Goal: Book appointment/travel/reservation

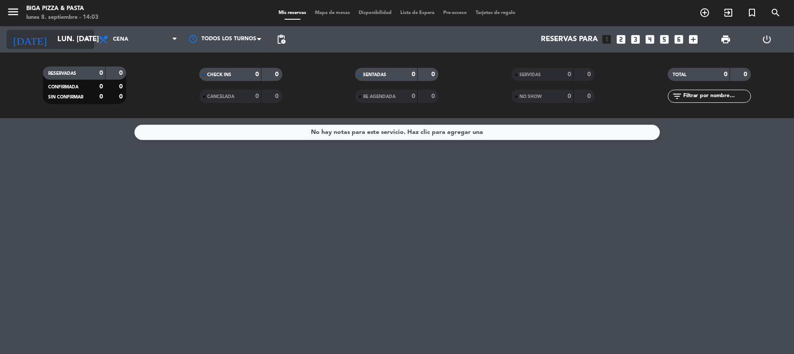
click at [60, 48] on input "lun. [DATE]" at bounding box center [100, 39] width 95 height 17
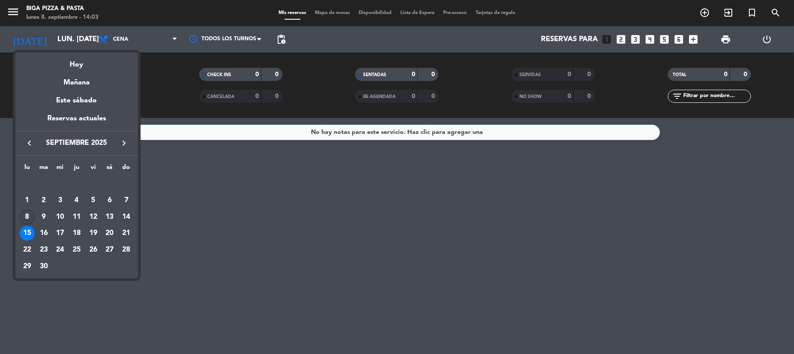
click at [28, 221] on div "8" at bounding box center [27, 217] width 15 height 15
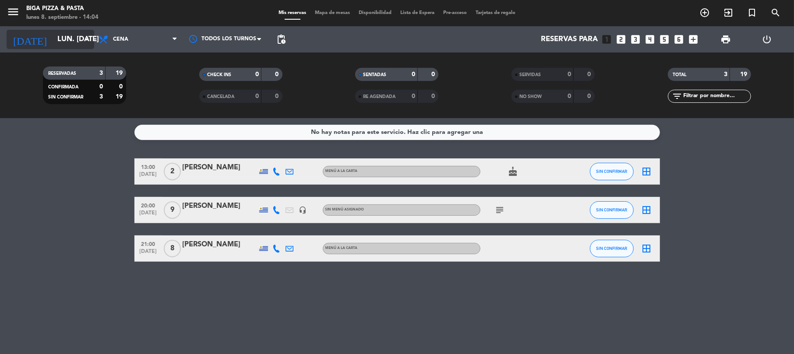
click at [69, 32] on input "lun. [DATE]" at bounding box center [100, 39] width 95 height 17
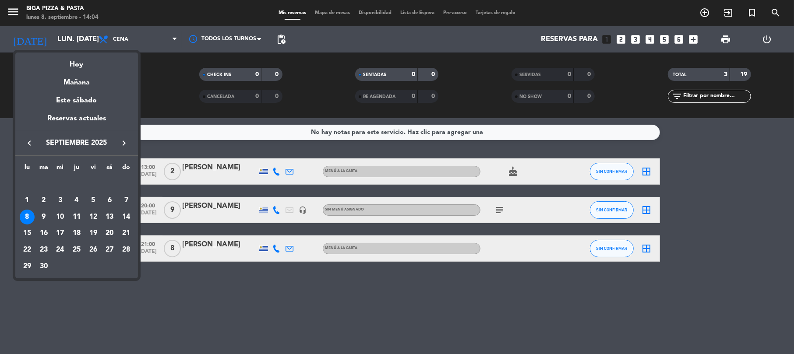
click at [244, 351] on div at bounding box center [397, 177] width 794 height 354
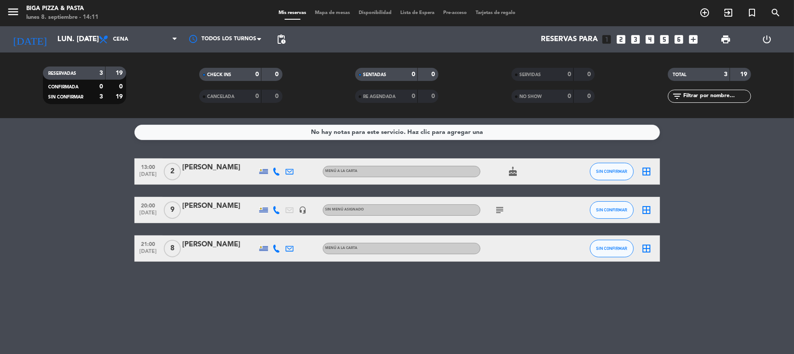
click at [495, 208] on icon "subject" at bounding box center [500, 210] width 11 height 11
click at [426, 267] on div "No hay notas para este servicio. Haz clic para agregar una 13:00 [DATE] 2 [PERS…" at bounding box center [397, 236] width 794 height 236
click at [500, 206] on icon "subject" at bounding box center [500, 210] width 11 height 11
click at [519, 279] on div "No hay notas para este servicio. Haz clic para agregar una 13:00 [DATE] 2 [PERS…" at bounding box center [397, 236] width 794 height 236
click at [68, 39] on input "lun. [DATE]" at bounding box center [100, 39] width 95 height 17
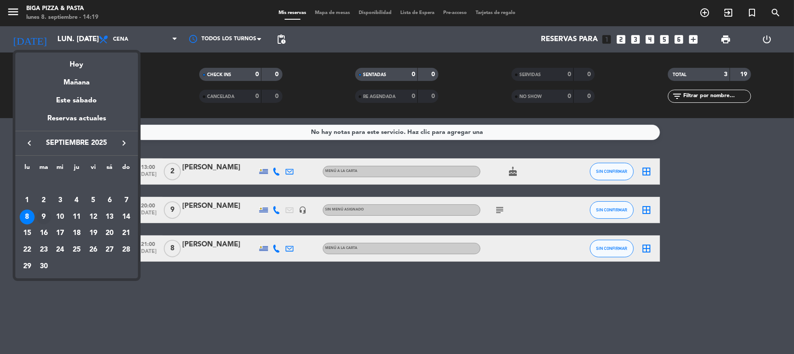
click at [43, 218] on div "9" at bounding box center [43, 217] width 15 height 15
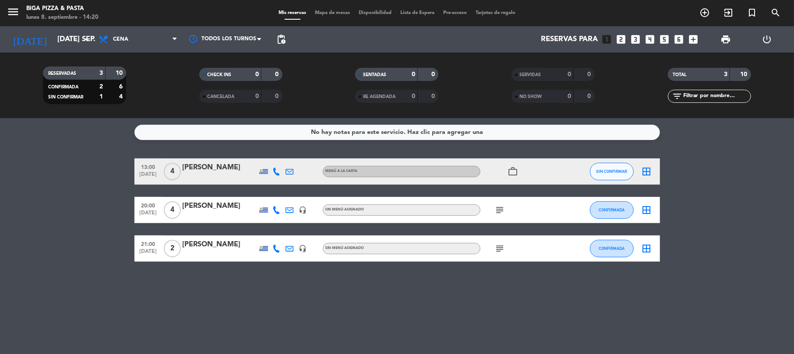
click at [491, 213] on div "subject" at bounding box center [520, 210] width 79 height 26
click at [497, 213] on icon "subject" at bounding box center [500, 210] width 11 height 11
click at [497, 246] on icon "subject" at bounding box center [500, 249] width 11 height 11
click at [553, 309] on div "No hay notas para este servicio. Haz clic para agregar una 13:00 [DATE] 4 [PERS…" at bounding box center [397, 236] width 794 height 236
click at [497, 251] on icon "subject" at bounding box center [500, 249] width 11 height 11
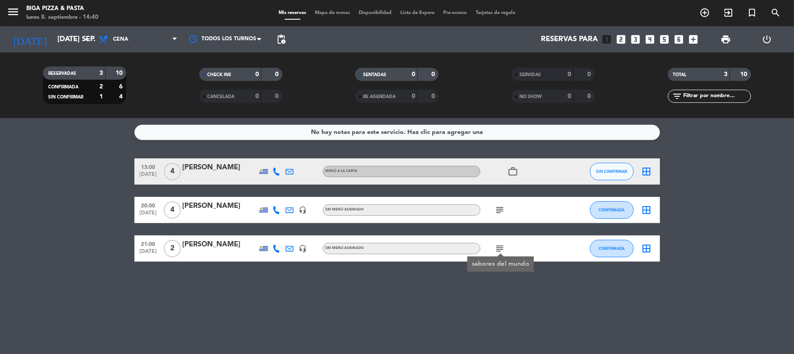
drag, startPoint x: 457, startPoint y: 309, endPoint x: 467, endPoint y: 282, distance: 29.0
click at [457, 309] on div "No hay notas para este servicio. Haz clic para agregar una 13:00 [DATE] 4 [PERS…" at bounding box center [397, 236] width 794 height 236
click at [495, 207] on icon "subject" at bounding box center [500, 210] width 11 height 11
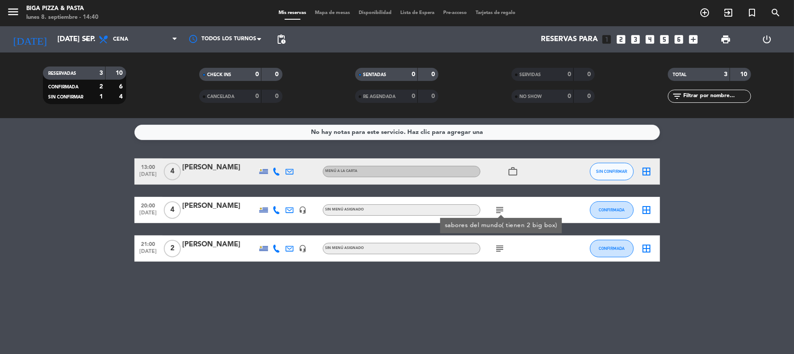
click at [400, 312] on div "No hay notas para este servicio. Haz clic para agregar una 13:00 [DATE] 4 [PERS…" at bounding box center [397, 236] width 794 height 236
click at [503, 211] on icon "subject" at bounding box center [500, 210] width 11 height 11
click at [501, 245] on icon "subject" at bounding box center [500, 249] width 11 height 11
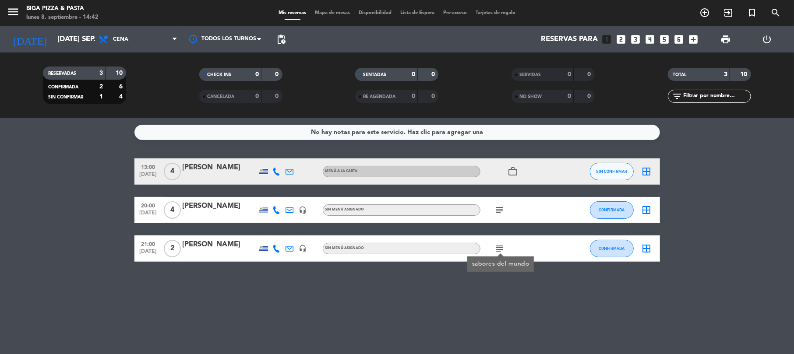
click at [457, 316] on div "No hay notas para este servicio. Haz clic para agregar una 13:00 [DATE] 4 [PERS…" at bounding box center [397, 236] width 794 height 236
click at [347, 304] on div "No hay notas para este servicio. Haz clic para agregar una 13:00 [DATE] 4 [PERS…" at bounding box center [397, 236] width 794 height 236
click at [53, 44] on input "[DATE] sep." at bounding box center [100, 39] width 95 height 17
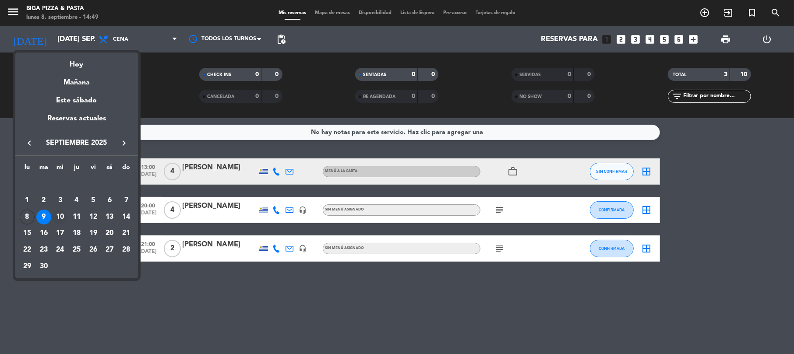
click at [59, 221] on div "10" at bounding box center [60, 217] width 15 height 15
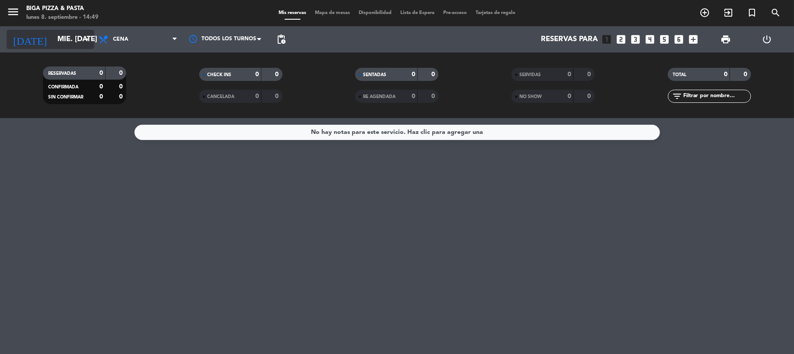
click at [53, 40] on input "mié. [DATE]" at bounding box center [100, 39] width 95 height 17
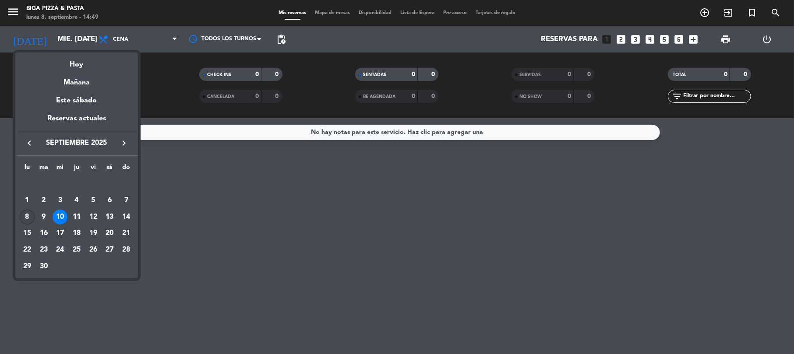
click at [34, 221] on td "8" at bounding box center [27, 217] width 17 height 17
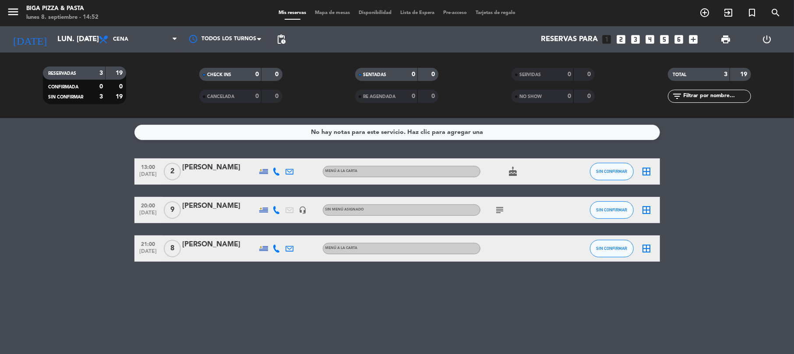
click at [491, 218] on div "subject" at bounding box center [520, 210] width 79 height 26
click at [500, 211] on icon "subject" at bounding box center [500, 210] width 11 height 11
click at [398, 312] on div "No hay notas para este servicio. Haz clic para agregar una 13:00 [DATE] 2 [PERS…" at bounding box center [397, 236] width 794 height 236
click at [75, 223] on bookings-row "13:00 [DATE] 2 [PERSON_NAME] MENÚ A LA CARTA cake SIN CONFIRMAR border_all 20:0…" at bounding box center [397, 210] width 794 height 103
click at [47, 53] on div "RESERVADAS 3 19 CONFIRMADA 0 0 SIN CONFIRMAR 3 19 CHECK INS 0 0 CANCELADA 0 0 S…" at bounding box center [397, 86] width 794 height 66
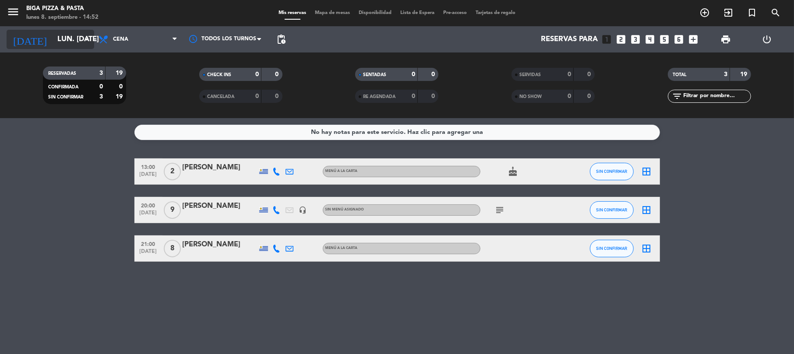
click at [53, 48] on input "lun. [DATE]" at bounding box center [100, 39] width 95 height 17
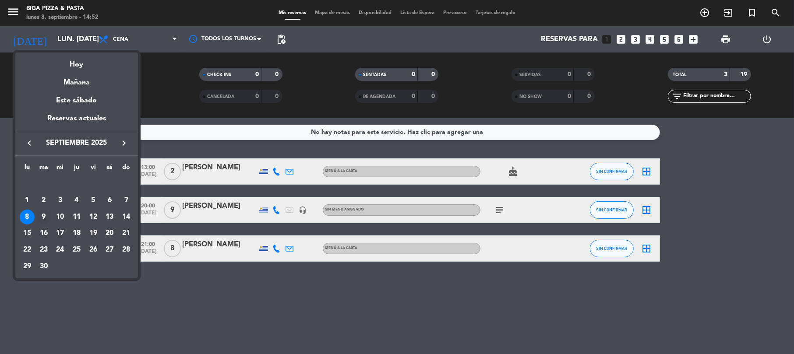
click at [48, 217] on div "9" at bounding box center [43, 217] width 15 height 15
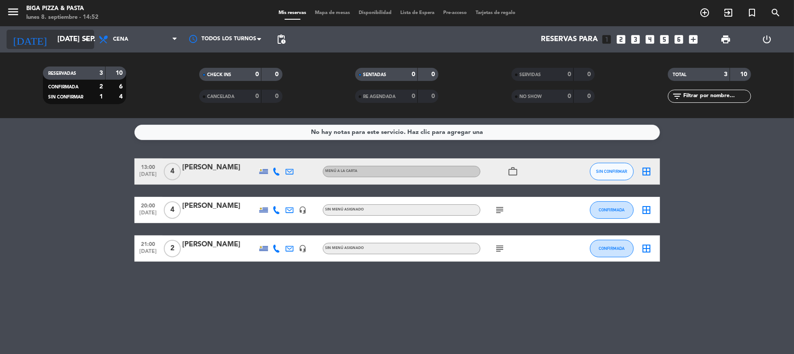
click at [28, 46] on icon "[DATE]" at bounding box center [30, 39] width 46 height 19
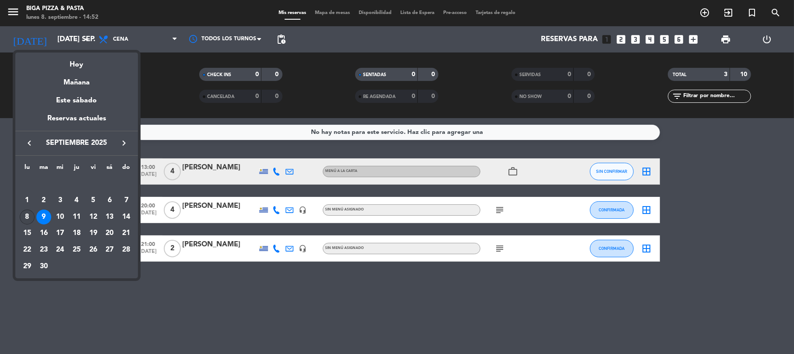
click at [30, 214] on div "8" at bounding box center [27, 217] width 15 height 15
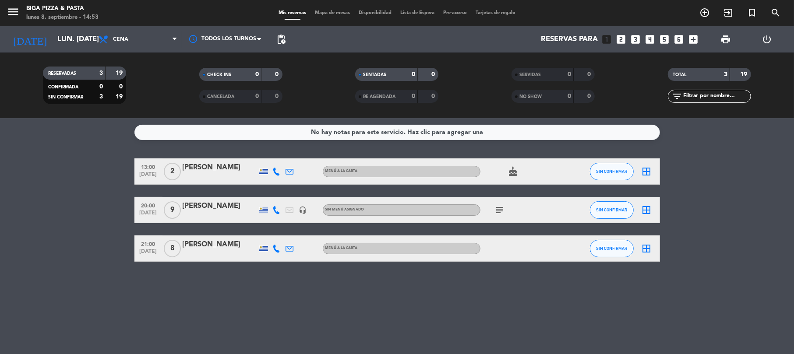
click at [39, 58] on div "RESERVADAS 3 19 CONFIRMADA 0 0 SIN CONFIRMAR 3 19 CHECK INS 0 0 CANCELADA 0 0 S…" at bounding box center [397, 86] width 794 height 66
click at [53, 45] on input "lun. [DATE]" at bounding box center [100, 39] width 95 height 17
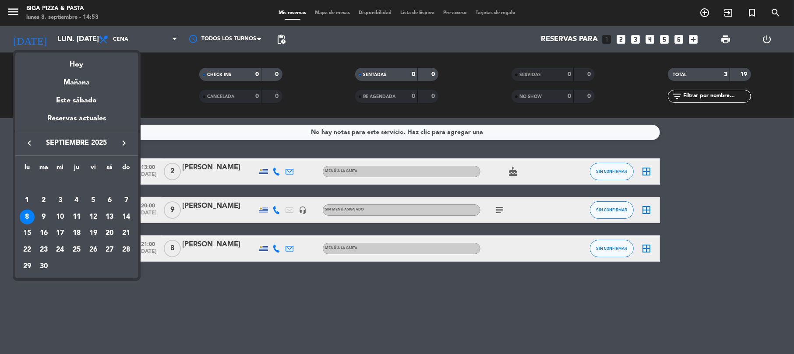
click at [216, 281] on div at bounding box center [397, 177] width 794 height 354
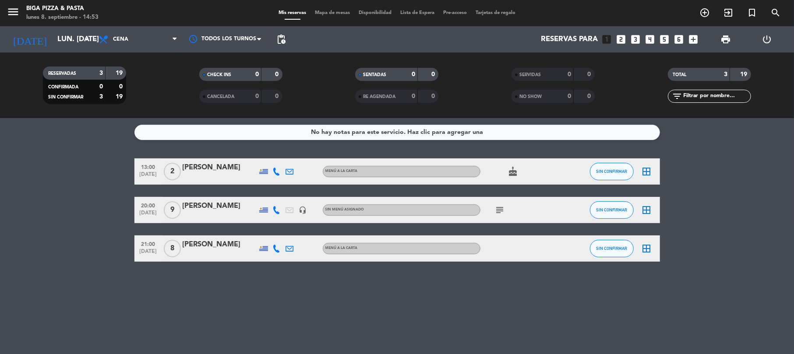
click at [503, 213] on icon "subject" at bounding box center [500, 210] width 11 height 11
click at [467, 273] on div "No hay notas para este servicio. Haz clic para agregar una 13:00 [DATE] 2 [PERS…" at bounding box center [397, 236] width 794 height 236
click at [62, 47] on input "lun. [DATE]" at bounding box center [100, 39] width 95 height 17
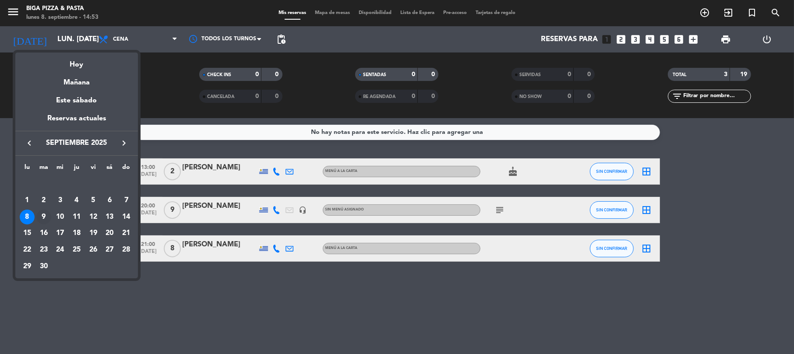
click at [39, 221] on div "9" at bounding box center [43, 217] width 15 height 15
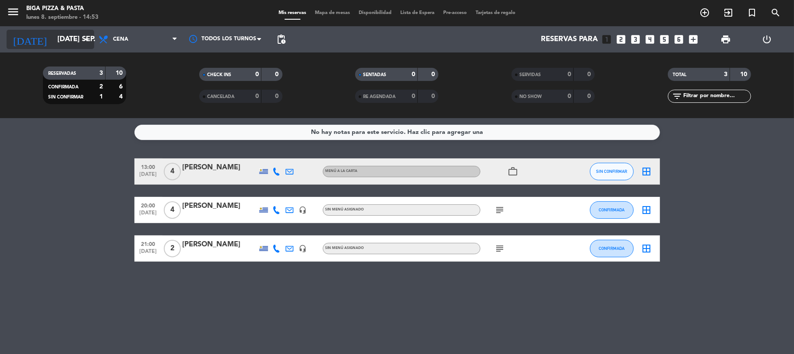
click at [53, 34] on input "[DATE] sep." at bounding box center [100, 39] width 95 height 17
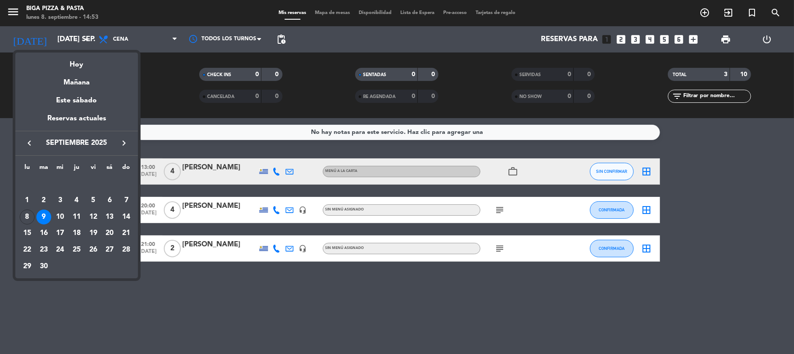
click at [458, 293] on div at bounding box center [397, 177] width 794 height 354
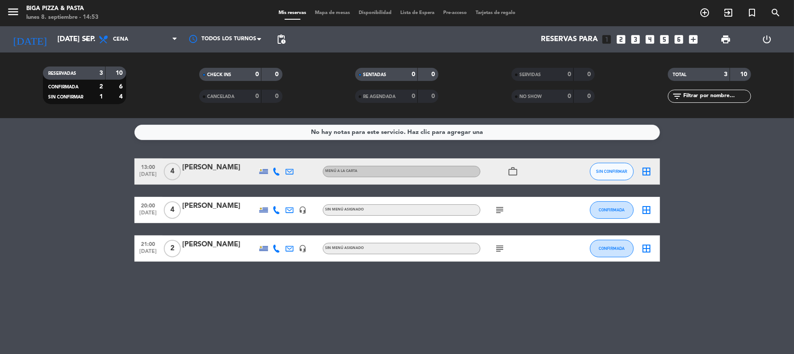
click at [499, 218] on div "subject" at bounding box center [520, 210] width 79 height 26
click at [505, 205] on icon "subject" at bounding box center [500, 210] width 11 height 11
click at [500, 251] on icon "subject" at bounding box center [500, 249] width 11 height 11
click at [440, 314] on div "No hay notas para este servicio. Haz clic para agregar una 13:00 [DATE] 4 [PERS…" at bounding box center [397, 236] width 794 height 236
click at [59, 40] on input "[DATE] sep." at bounding box center [100, 39] width 95 height 17
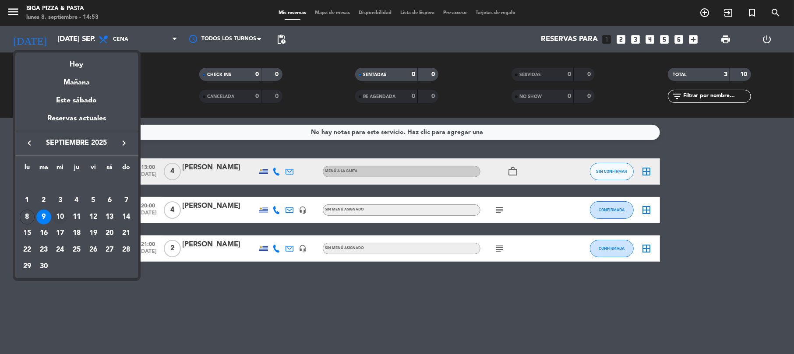
click at [56, 218] on div "10" at bounding box center [60, 217] width 15 height 15
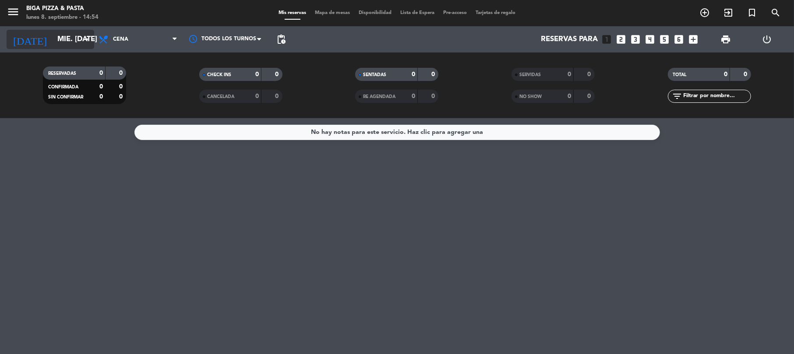
click at [55, 48] on input "mié. [DATE]" at bounding box center [100, 39] width 95 height 17
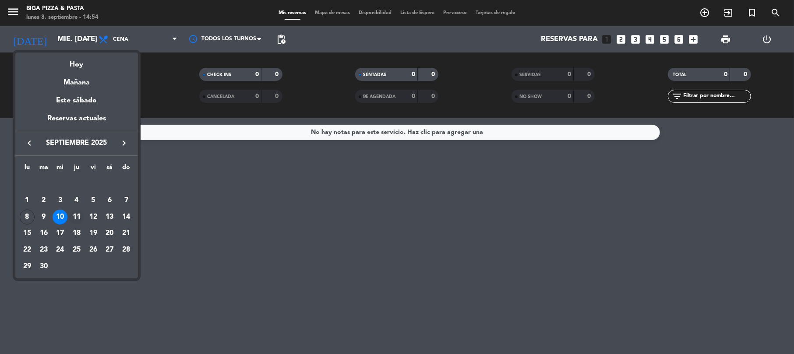
click at [79, 211] on div "11" at bounding box center [76, 217] width 15 height 15
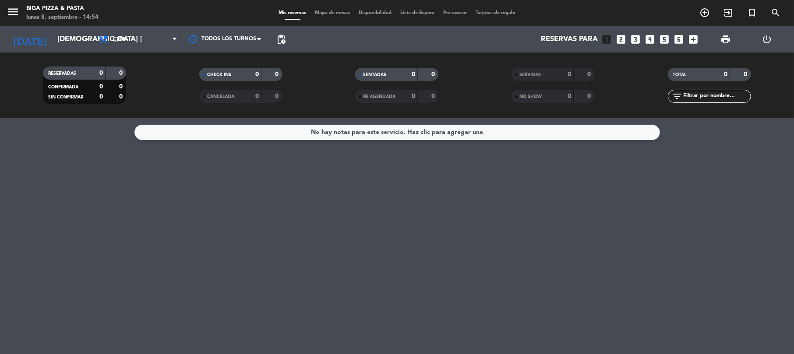
click at [68, 58] on div "RESERVADAS 0 0 CONFIRMADA 0 0 SIN CONFIRMAR 0 0 CHECK INS 0 0 CANCELADA 0 0 SEN…" at bounding box center [397, 86] width 794 height 66
click at [61, 46] on input "[DEMOGRAPHIC_DATA] [DATE]" at bounding box center [100, 39] width 95 height 17
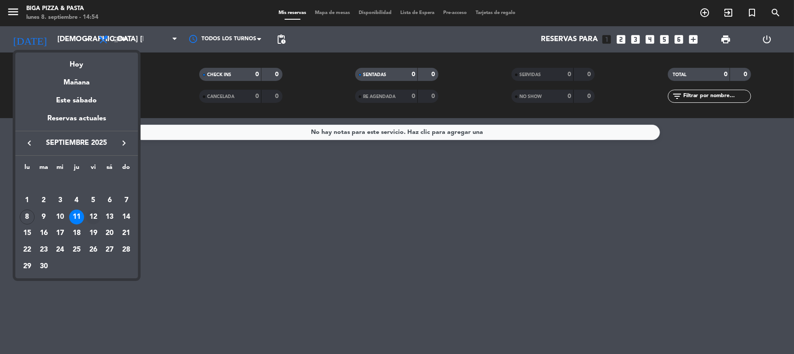
click at [92, 213] on div "12" at bounding box center [93, 217] width 15 height 15
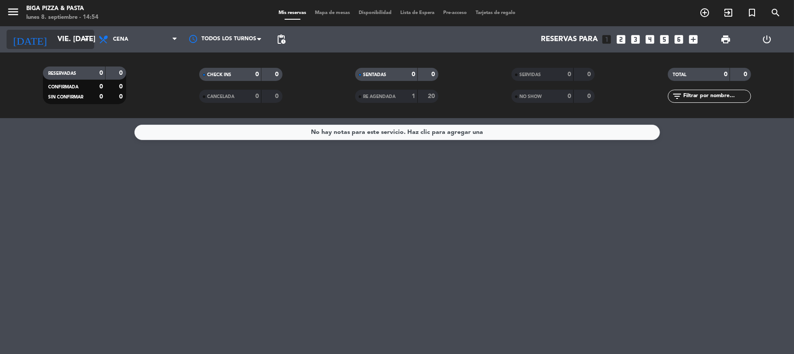
click at [80, 39] on input "vie. [DATE]" at bounding box center [100, 39] width 95 height 17
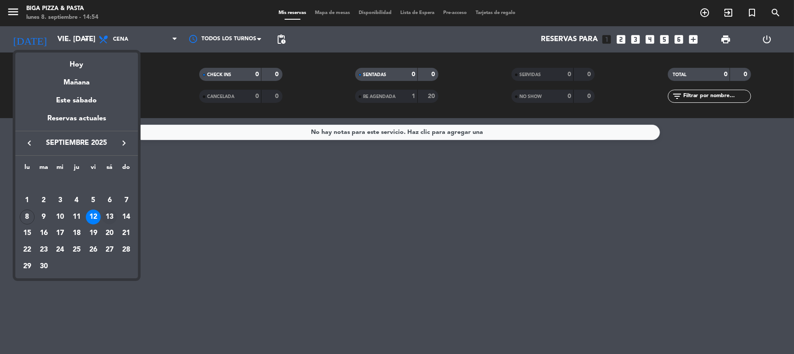
click at [114, 214] on div "13" at bounding box center [109, 217] width 15 height 15
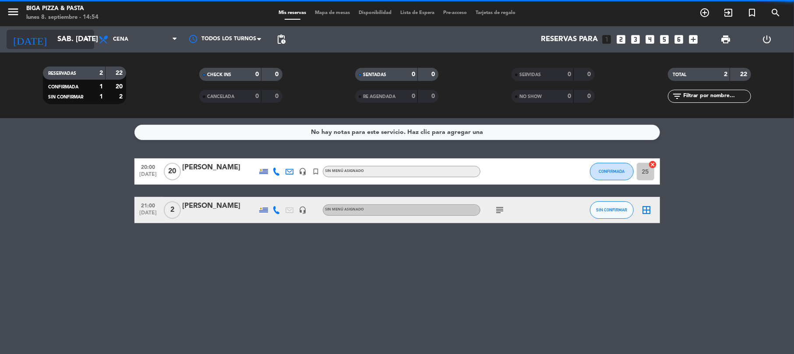
click at [53, 35] on input "sáb. [DATE]" at bounding box center [100, 39] width 95 height 17
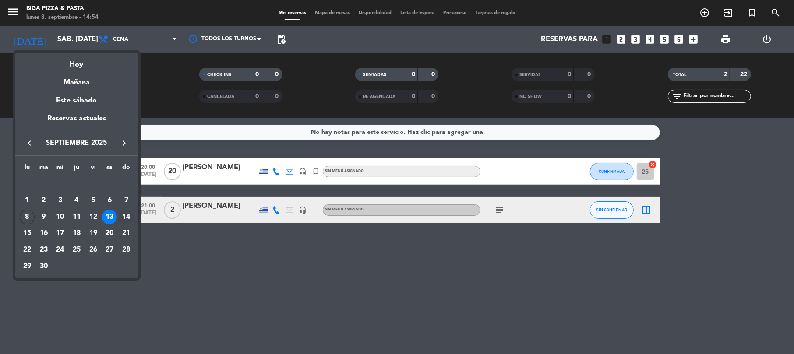
click at [127, 220] on div "14" at bounding box center [126, 217] width 15 height 15
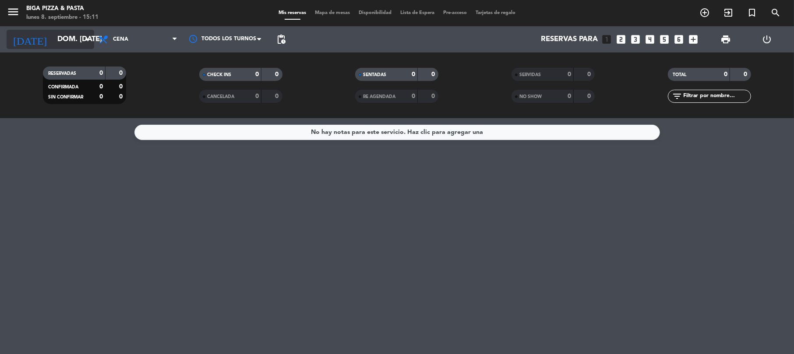
click at [68, 39] on input "dom. [DATE]" at bounding box center [100, 39] width 95 height 17
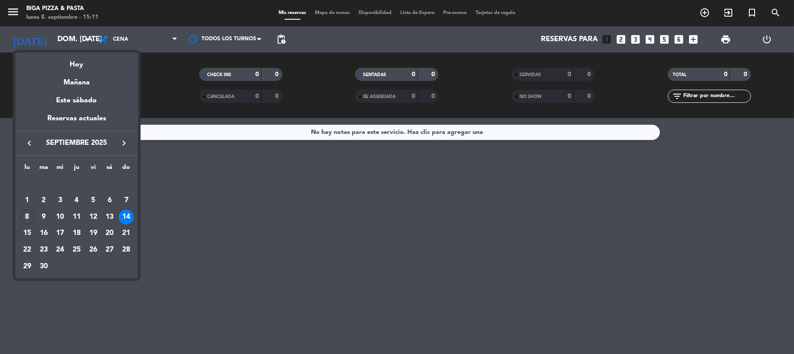
click at [25, 220] on div "8" at bounding box center [27, 217] width 15 height 15
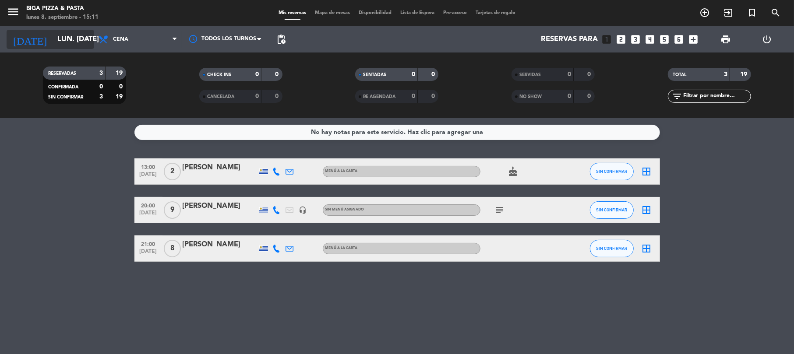
click at [60, 39] on input "lun. [DATE]" at bounding box center [100, 39] width 95 height 17
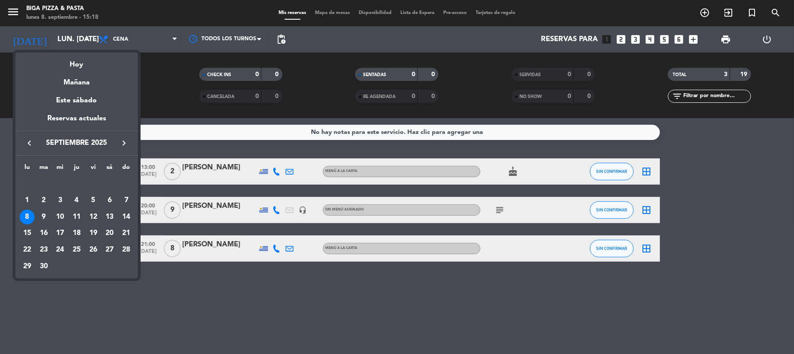
click at [205, 308] on div at bounding box center [397, 177] width 794 height 354
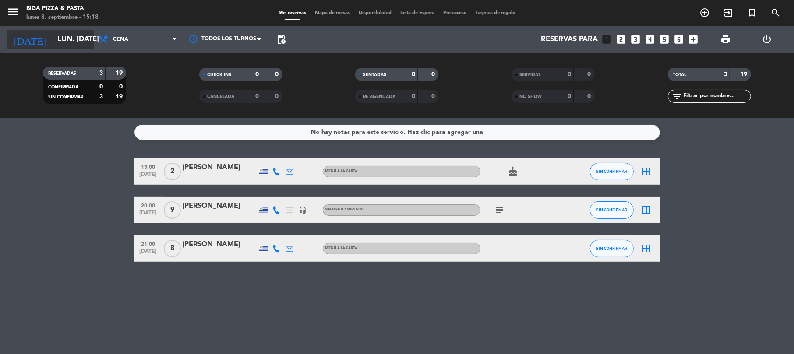
click at [53, 41] on input "lun. [DATE]" at bounding box center [100, 39] width 95 height 17
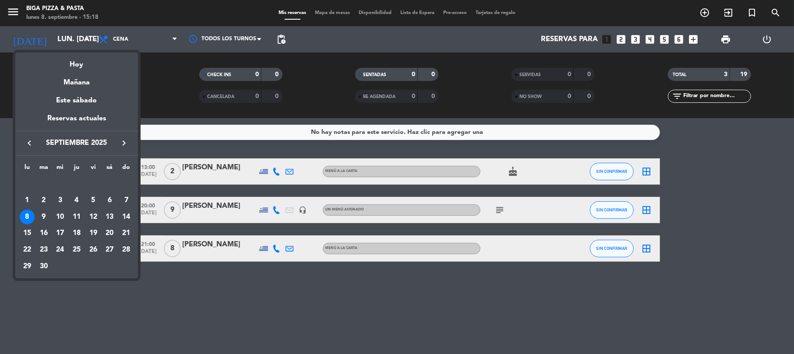
click at [281, 281] on div at bounding box center [397, 177] width 794 height 354
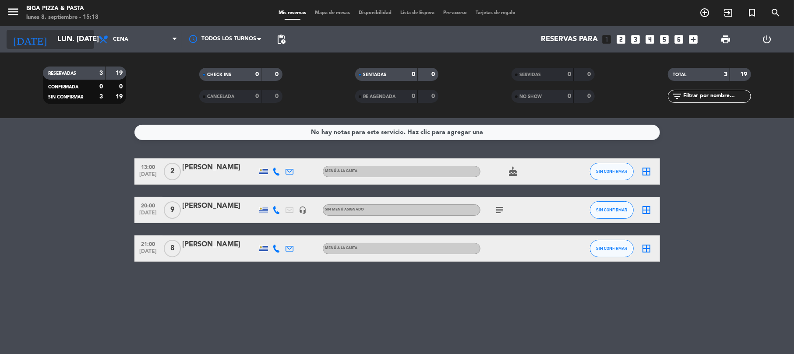
click at [53, 40] on input "lun. [DATE]" at bounding box center [100, 39] width 95 height 17
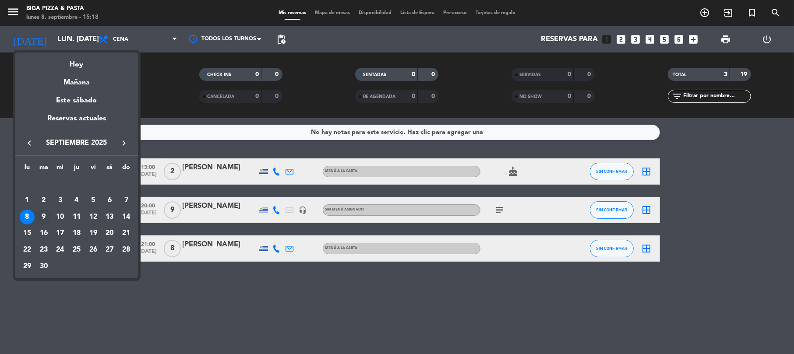
click at [41, 213] on div "9" at bounding box center [43, 217] width 15 height 15
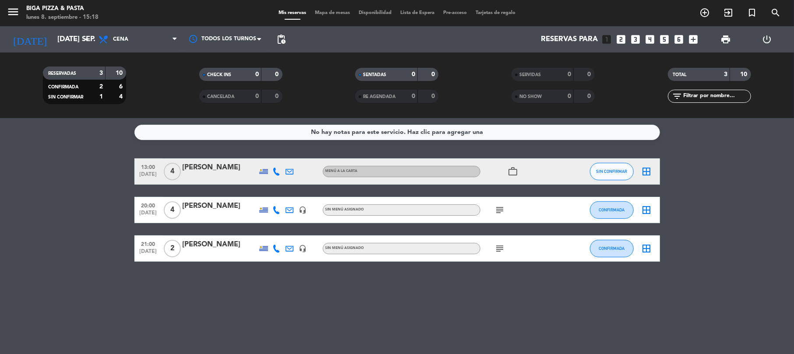
click at [57, 28] on div "[DATE] [DATE] sep. arrow_drop_down" at bounding box center [51, 39] width 88 height 26
click at [53, 39] on input "[DATE] sep." at bounding box center [100, 39] width 95 height 17
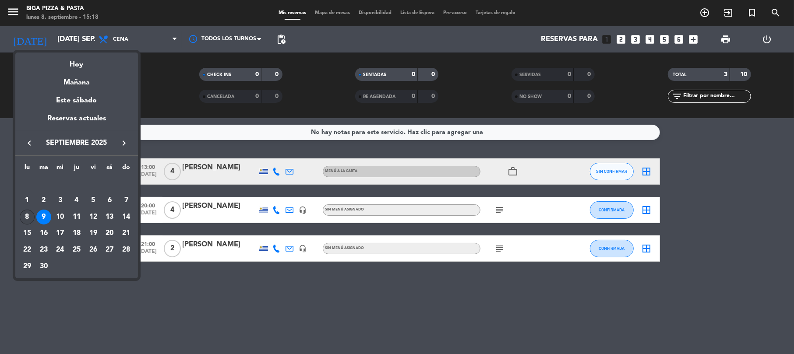
click at [24, 216] on div "8" at bounding box center [27, 217] width 15 height 15
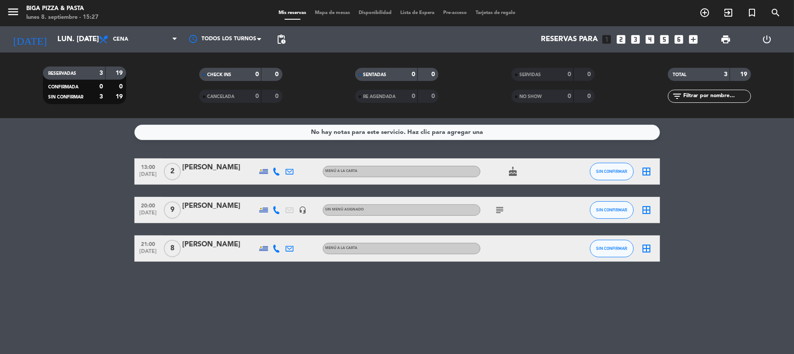
click at [25, 53] on div "RESERVADAS 3 19 CONFIRMADA 0 0 SIN CONFIRMAR 3 19 CHECK INS 0 0 CANCELADA 0 0 S…" at bounding box center [397, 86] width 794 height 66
click at [53, 43] on input "lun. [DATE]" at bounding box center [100, 39] width 95 height 17
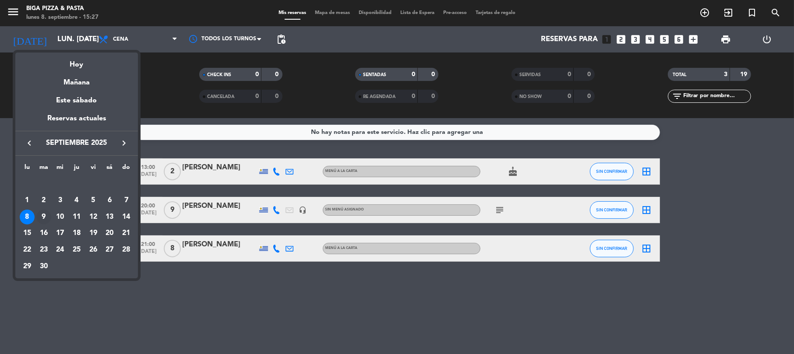
click at [42, 217] on div "9" at bounding box center [43, 217] width 15 height 15
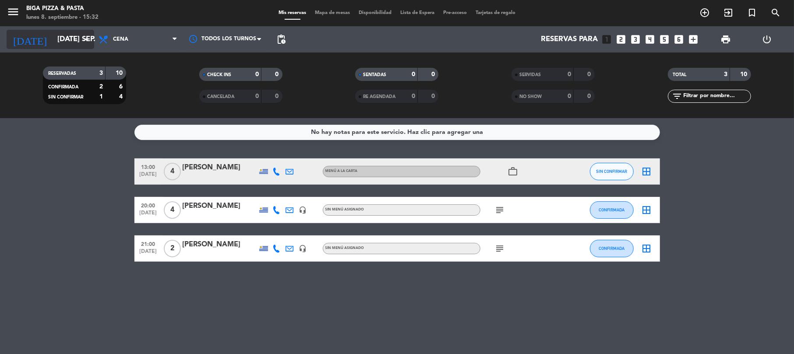
click at [53, 44] on input "[DATE] sep." at bounding box center [100, 39] width 95 height 17
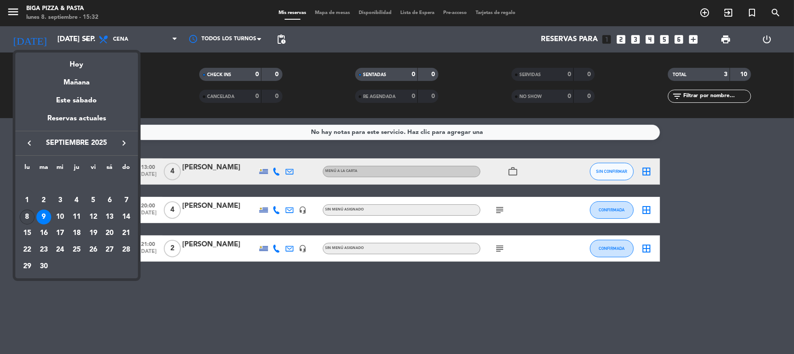
click at [25, 220] on div "8" at bounding box center [27, 217] width 15 height 15
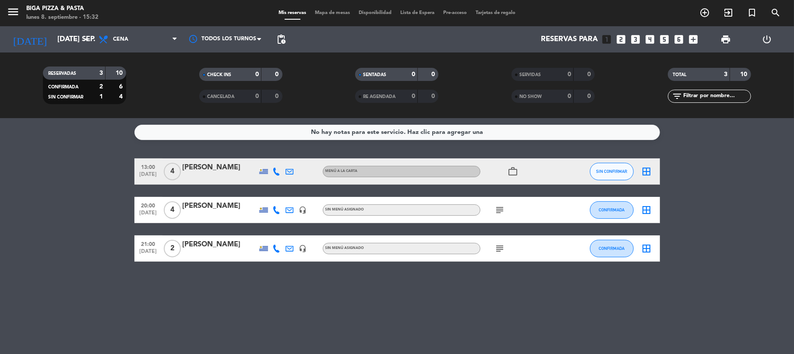
type input "lun. [DATE]"
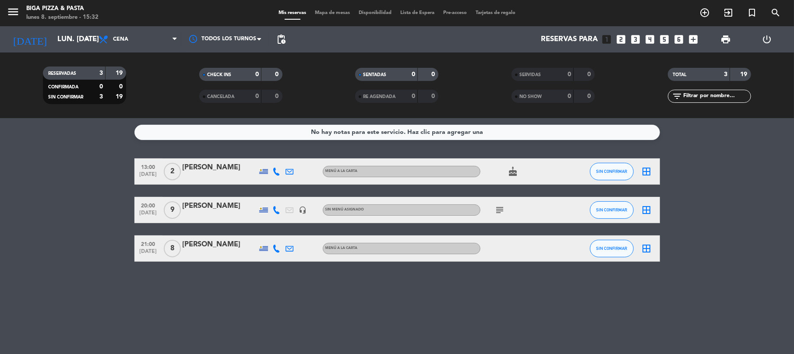
click at [494, 207] on span "subject" at bounding box center [500, 210] width 13 height 11
click at [500, 209] on icon "subject" at bounding box center [500, 210] width 11 height 11
click at [454, 299] on div "No hay notas para este servicio. Haz clic para agregar una 13:00 [DATE] 2 [PERS…" at bounding box center [397, 236] width 794 height 236
click at [620, 43] on icon "looks_two" at bounding box center [621, 39] width 11 height 11
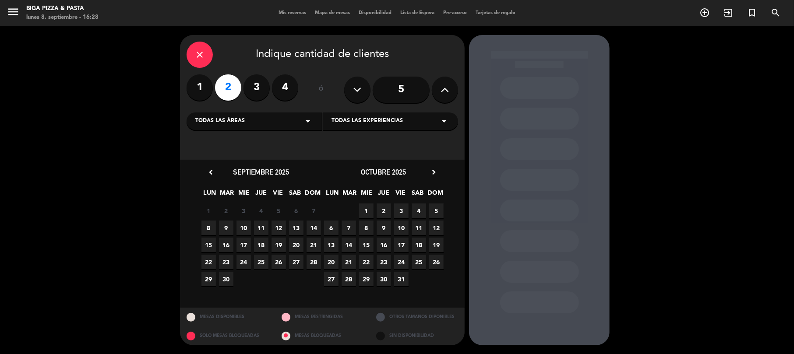
click at [261, 230] on span "11" at bounding box center [261, 228] width 14 height 14
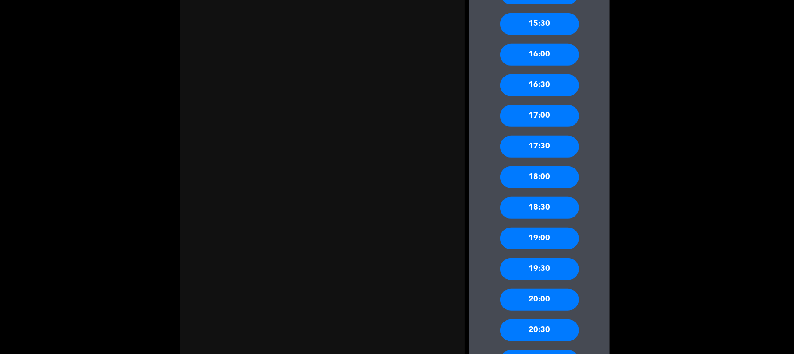
scroll to position [351, 0]
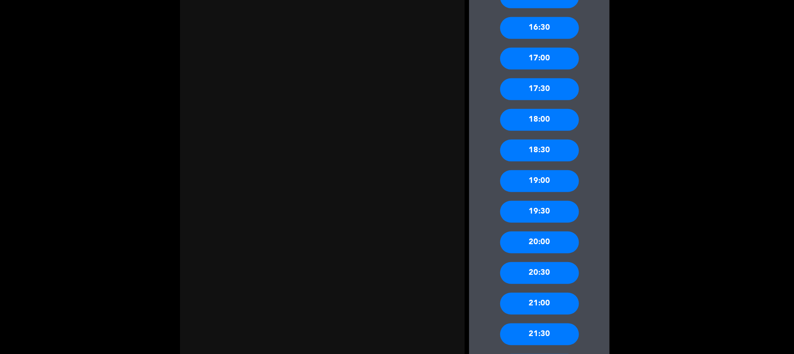
click at [556, 305] on div "21:00" at bounding box center [539, 304] width 79 height 22
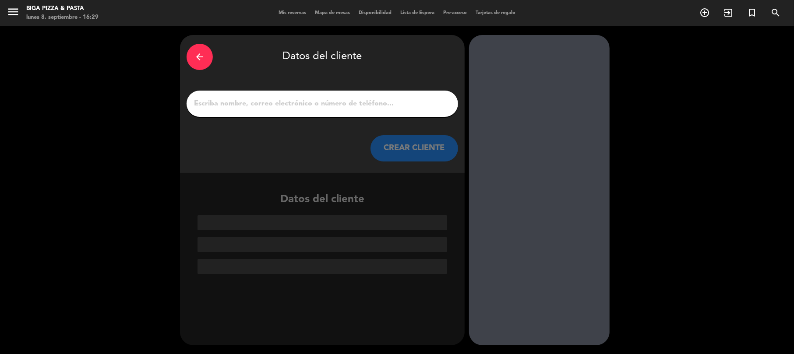
click at [266, 94] on div at bounding box center [323, 104] width 272 height 26
click at [270, 106] on input "1" at bounding box center [322, 104] width 259 height 12
paste input "[PERSON_NAME]"
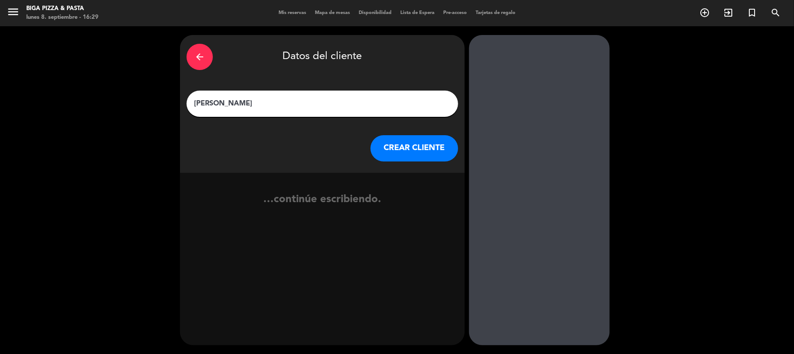
type input "[PERSON_NAME]"
click at [393, 148] on button "CREAR CLIENTE" at bounding box center [415, 148] width 88 height 26
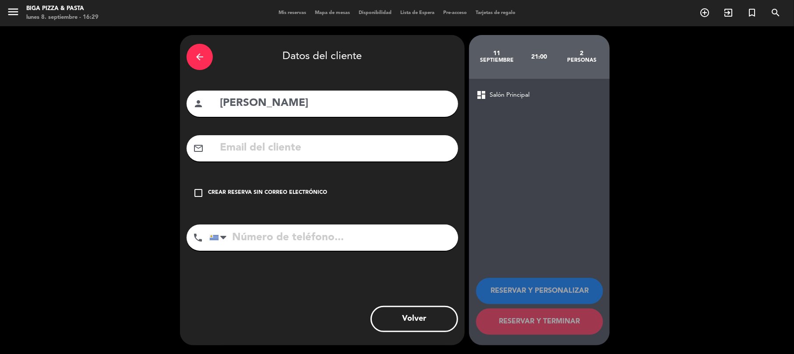
click at [320, 234] on input "tel" at bounding box center [333, 238] width 249 height 26
type input "098706402"
click at [298, 186] on div "check_box_outline_blank Crear reserva sin correo electrónico" at bounding box center [323, 193] width 272 height 26
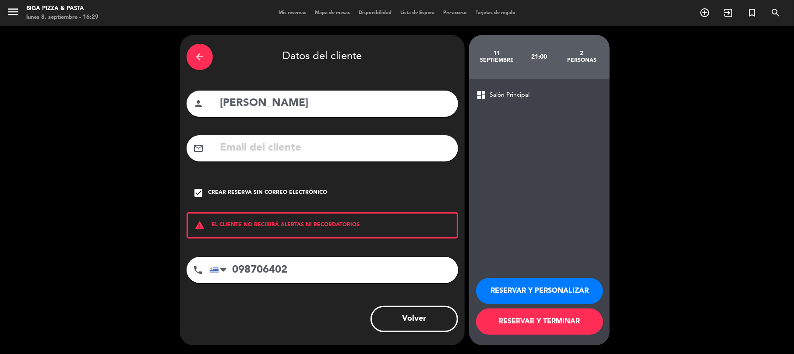
click at [527, 324] on button "RESERVAR Y TERMINAR" at bounding box center [539, 322] width 127 height 26
